Goal: Information Seeking & Learning: Learn about a topic

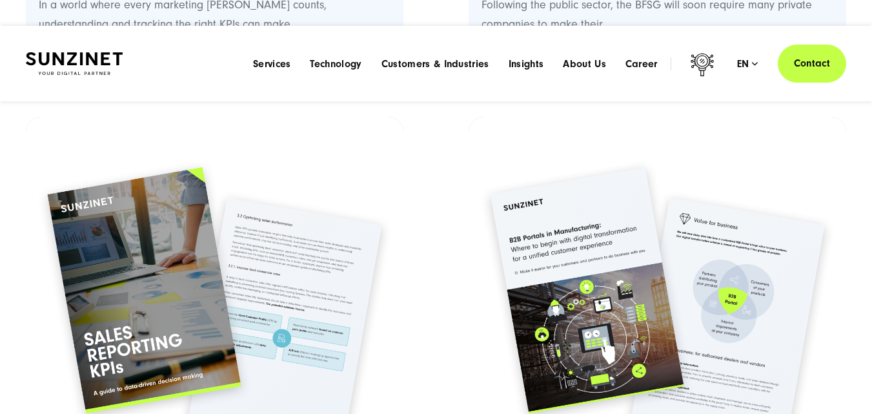
scroll to position [903, 0]
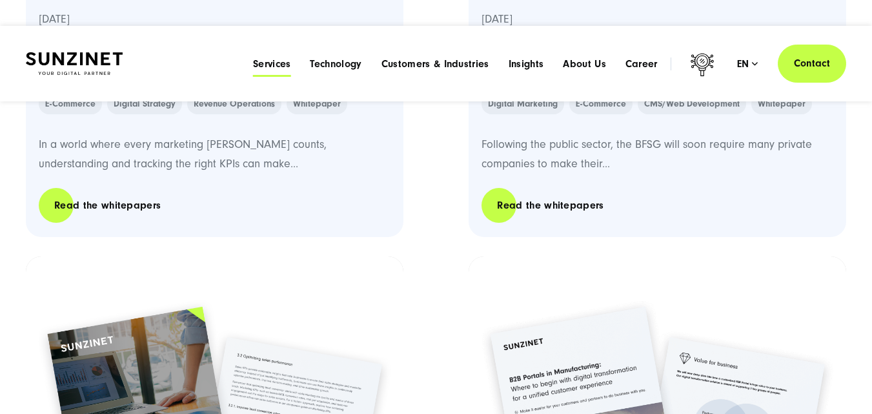
click at [280, 68] on span "Services" at bounding box center [272, 63] width 38 height 13
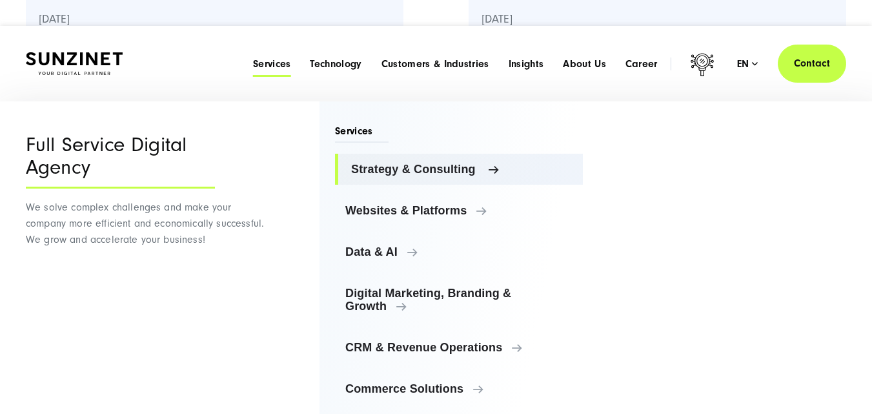
click at [428, 168] on span "Strategy & Consulting" at bounding box center [461, 169] width 221 height 13
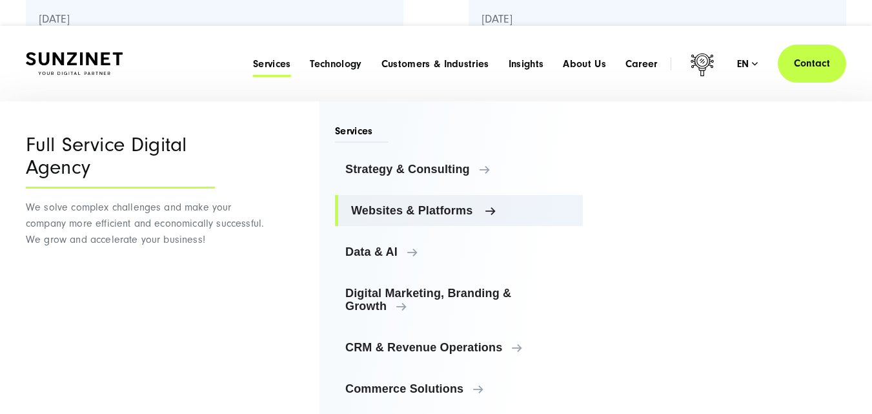
click at [434, 201] on link "Websites & Platforms" at bounding box center [459, 210] width 248 height 31
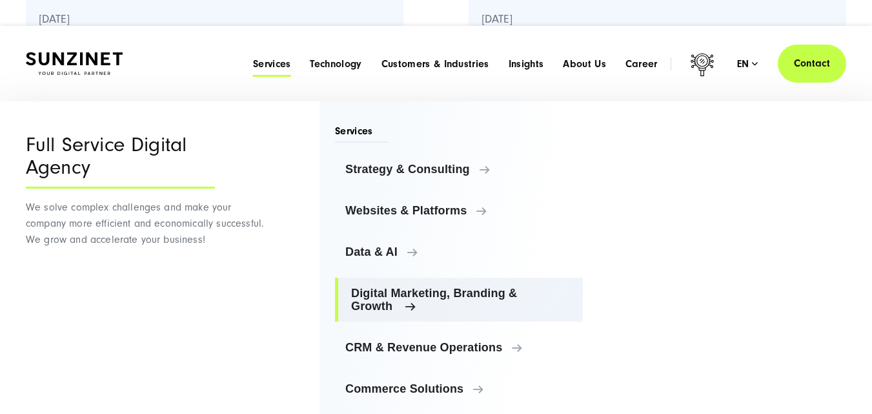
click at [406, 285] on link "Digital Marketing, Branding & Growth" at bounding box center [459, 299] width 248 height 44
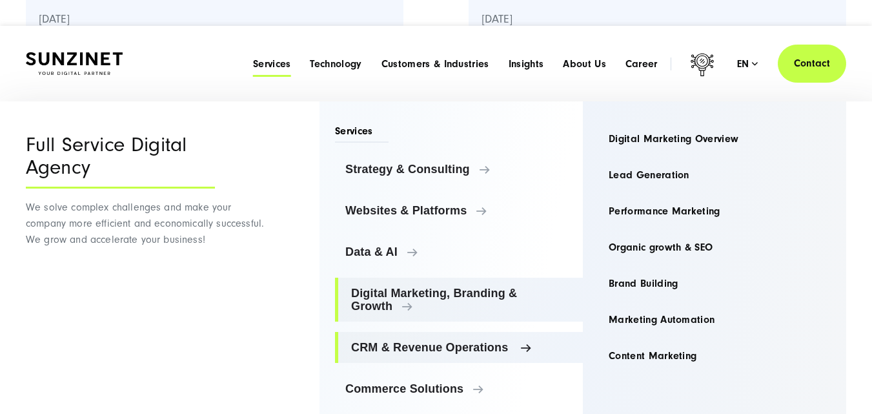
click at [411, 354] on link "CRM & Revenue Operations" at bounding box center [459, 347] width 248 height 31
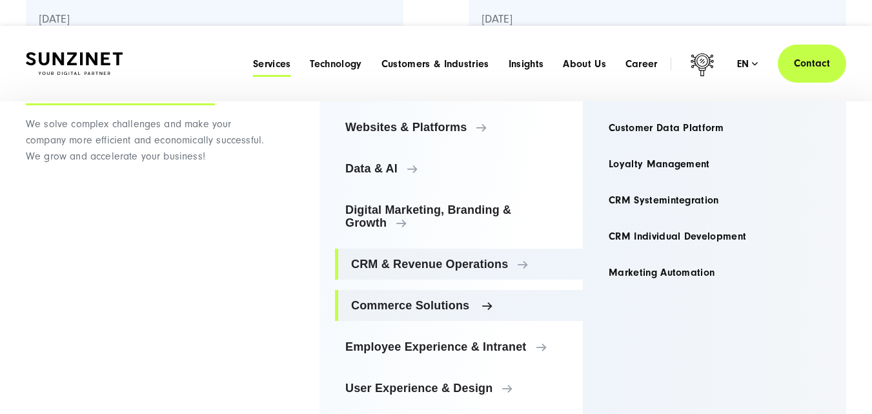
click at [444, 292] on link "Commerce Solutions" at bounding box center [459, 305] width 248 height 31
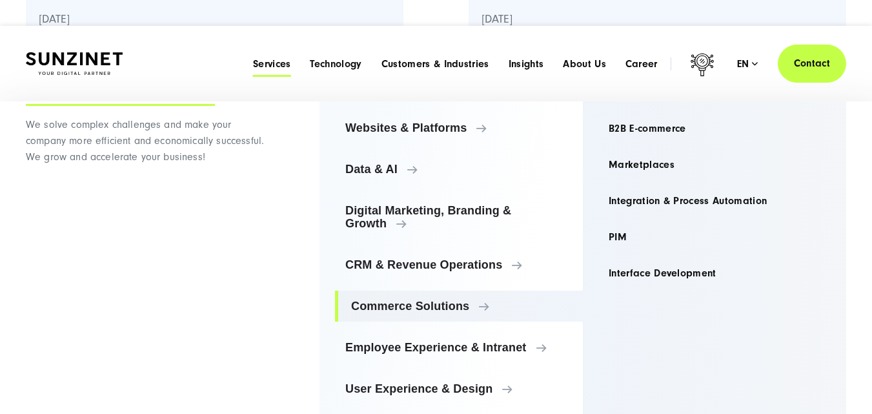
click at [480, 330] on ul "Strategy & Consulting Strategy & Consulting Strategy & Consulting Overview AI C…" at bounding box center [459, 237] width 248 height 333
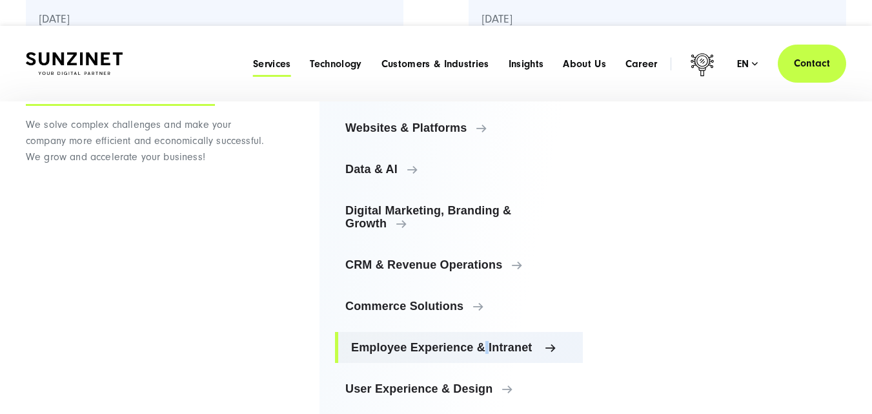
click at [477, 347] on span "Employee Experience & Intranet" at bounding box center [461, 347] width 221 height 13
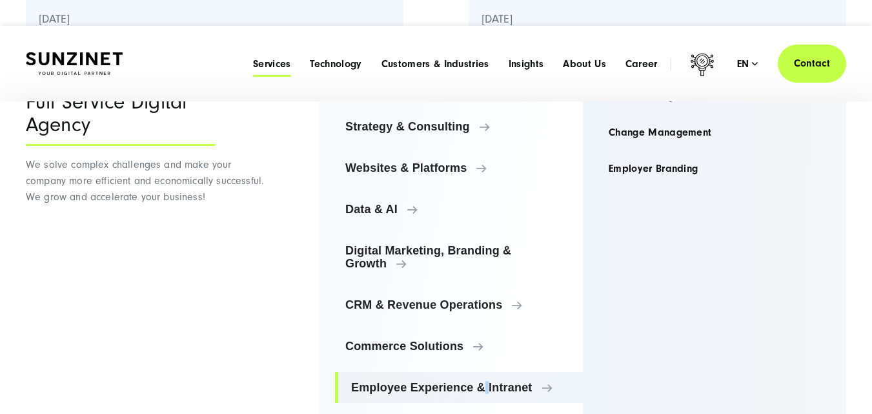
scroll to position [0, 0]
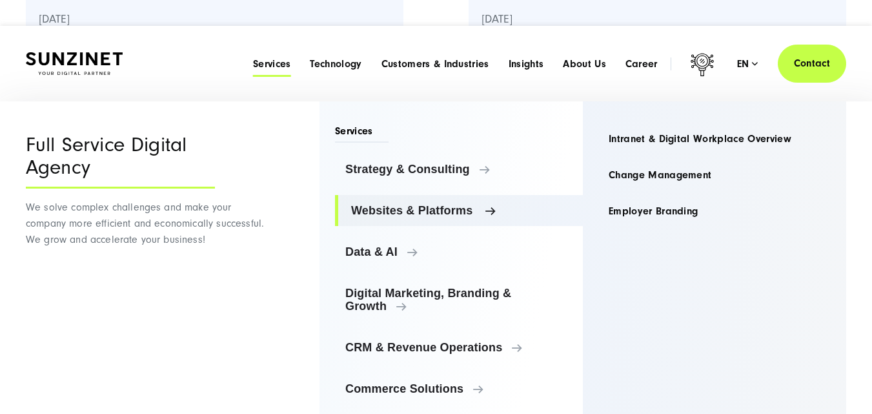
click at [420, 200] on link "Websites & Platforms" at bounding box center [459, 210] width 248 height 31
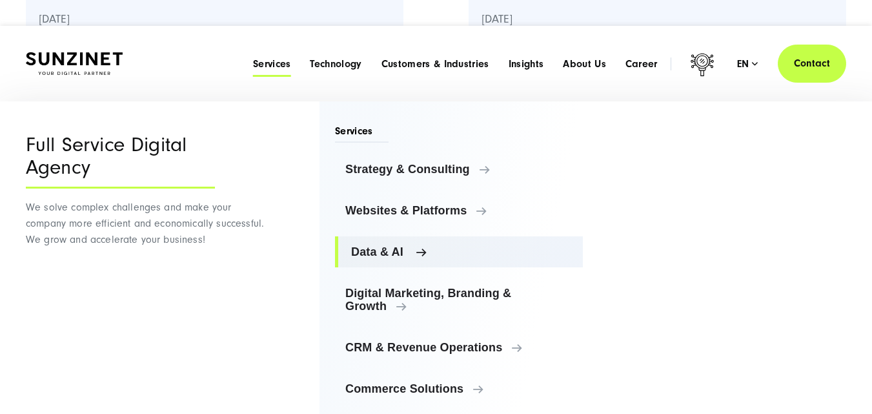
click at [405, 252] on span "Data & AI" at bounding box center [461, 251] width 221 height 13
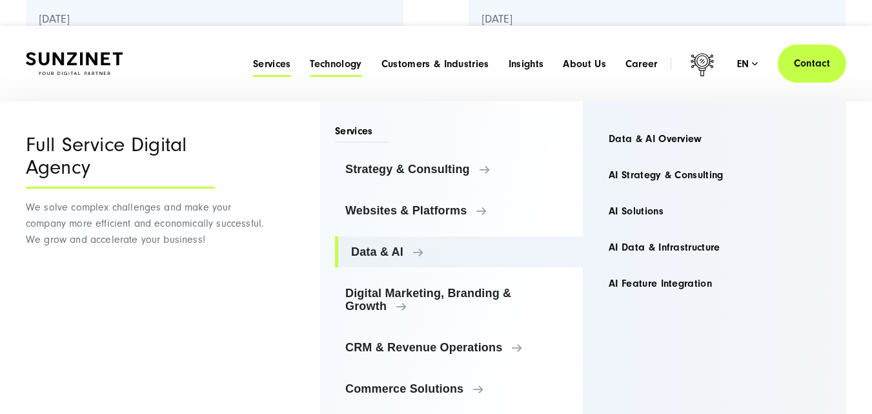
click at [348, 59] on span "Technology" at bounding box center [336, 63] width 52 height 13
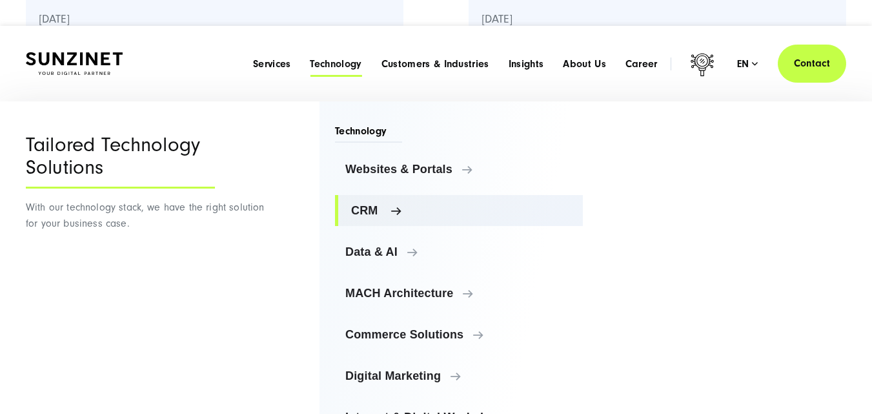
click at [361, 204] on span "CRM" at bounding box center [461, 210] width 221 height 13
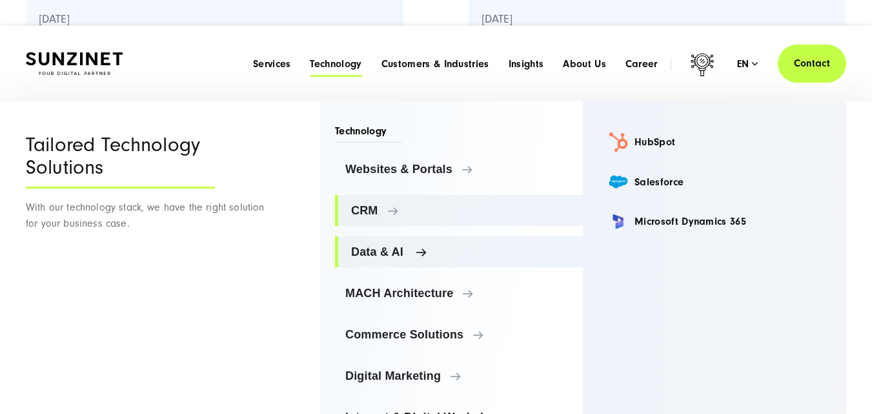
click at [397, 239] on link "Data & AI" at bounding box center [459, 251] width 248 height 31
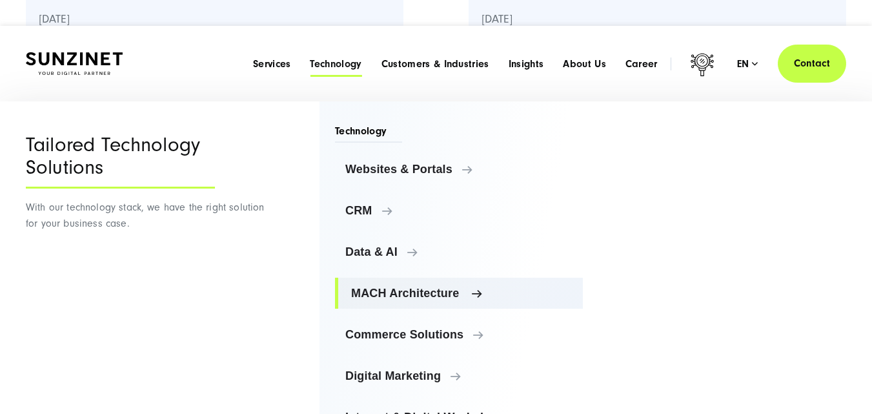
click at [415, 292] on span "MACH Architecture" at bounding box center [461, 292] width 221 height 13
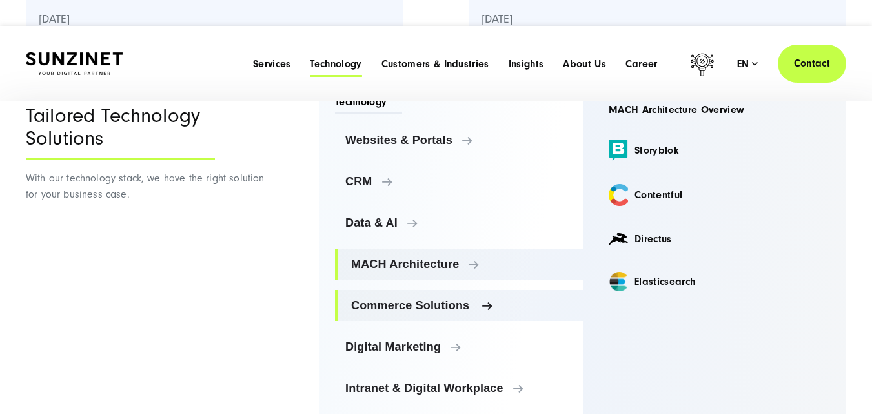
click at [414, 308] on span "Commerce Solutions" at bounding box center [461, 305] width 221 height 13
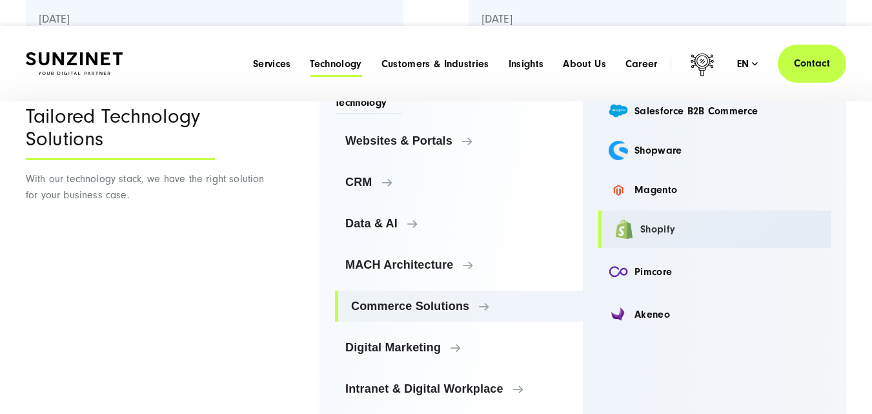
click at [676, 228] on link "Shopify" at bounding box center [714, 228] width 232 height 37
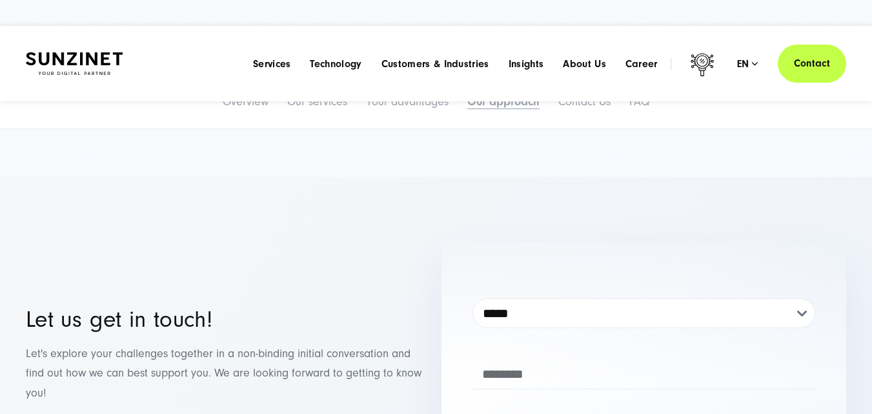
scroll to position [3613, 0]
